Goal: Book appointment/travel/reservation

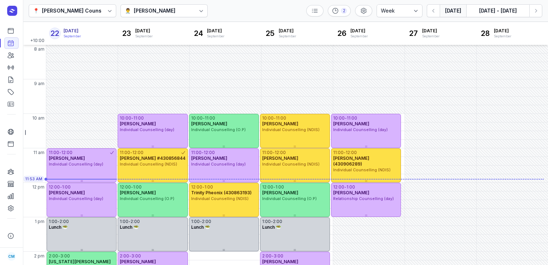
select select "week"
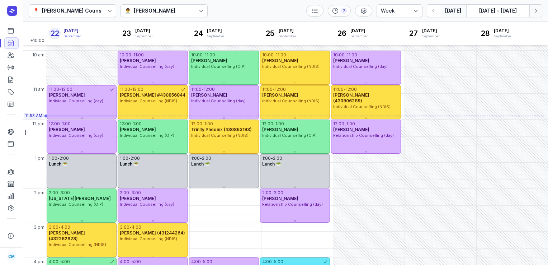
click at [536, 15] on button "Next week" at bounding box center [535, 10] width 13 height 13
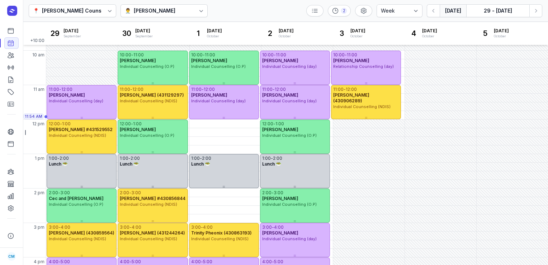
click at [444, 16] on button "[DATE]" at bounding box center [452, 10] width 27 height 13
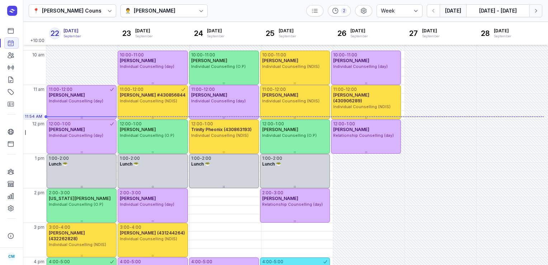
click at [536, 9] on icon "button" at bounding box center [535, 10] width 7 height 7
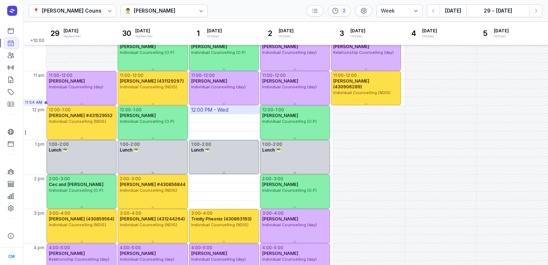
scroll to position [77, 0]
click at [452, 10] on button "[DATE]" at bounding box center [452, 10] width 27 height 13
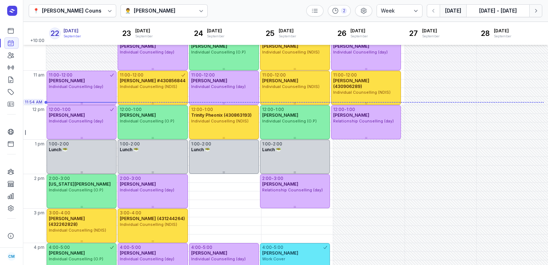
click at [532, 8] on icon "button" at bounding box center [535, 10] width 7 height 7
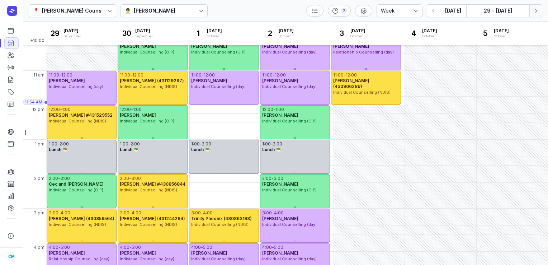
click at [532, 8] on icon "button" at bounding box center [535, 10] width 7 height 7
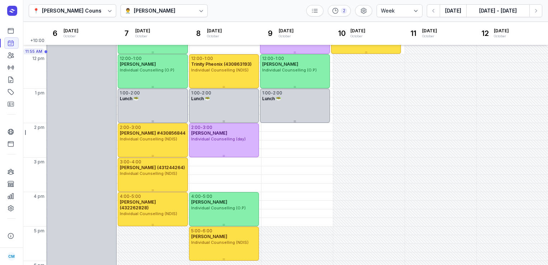
scroll to position [129, 0]
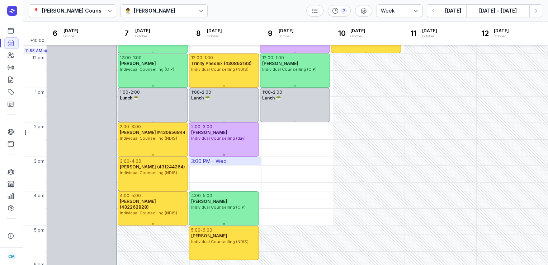
click at [212, 160] on div "3:00 PM - Wed" at bounding box center [208, 160] width 35 height 7
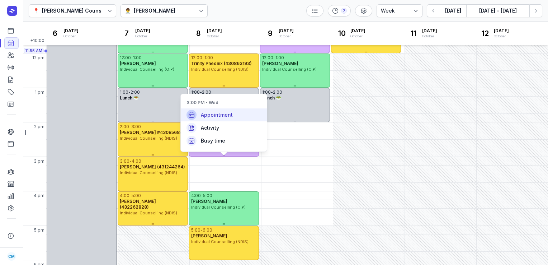
click at [217, 114] on span "Appointment" at bounding box center [217, 114] width 32 height 7
select select
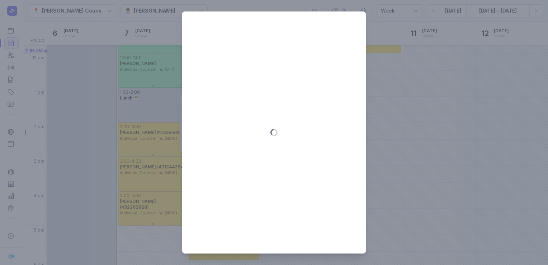
type input "[DATE]"
select select "15:00"
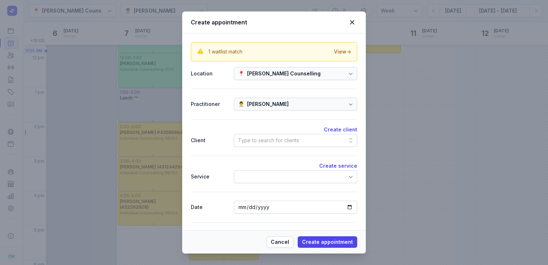
click at [275, 138] on div "Type to search for clients" at bounding box center [268, 140] width 61 height 9
type input "j"
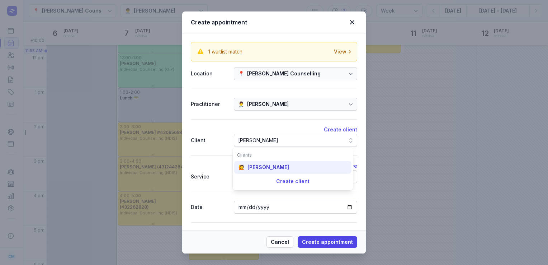
type input "[PERSON_NAME]"
click at [264, 172] on div "🙋 [PERSON_NAME]" at bounding box center [292, 167] width 117 height 13
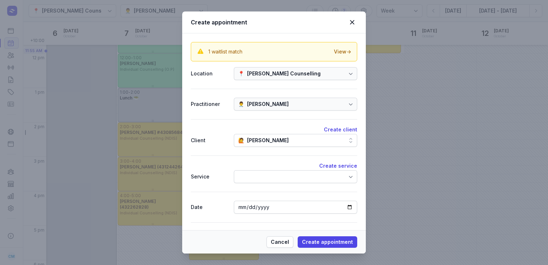
click at [264, 172] on div at bounding box center [295, 176] width 123 height 13
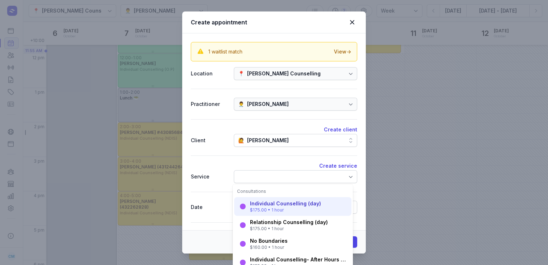
click at [259, 204] on div "Individual Counselling (day)" at bounding box center [285, 203] width 71 height 7
select select "16:00"
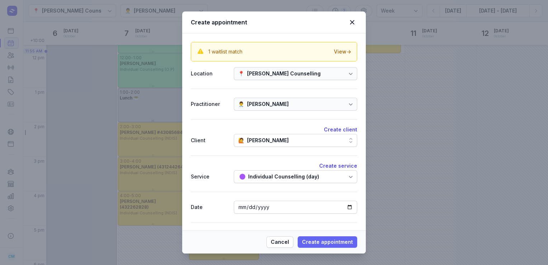
click at [314, 239] on span "Create appointment" at bounding box center [327, 241] width 51 height 9
select select
